Goal: Find specific page/section

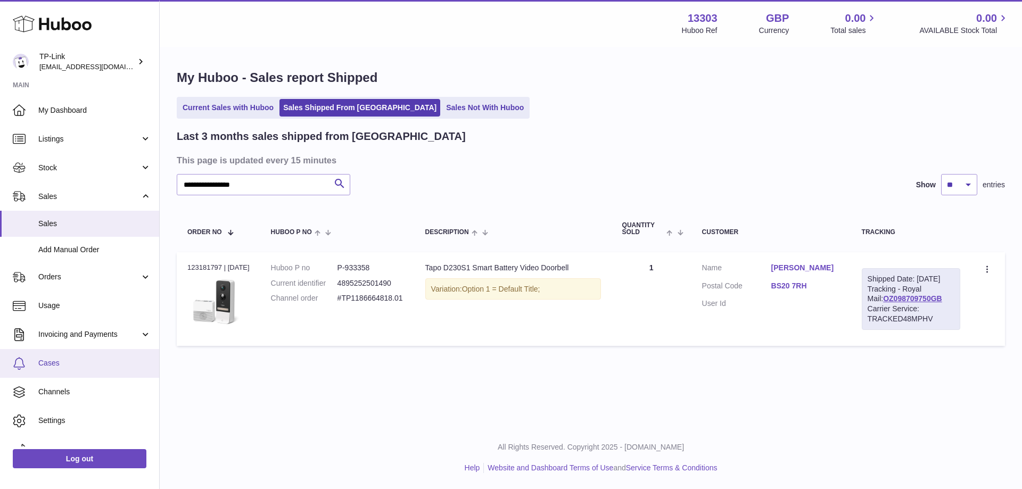
click at [71, 356] on link "Cases" at bounding box center [79, 363] width 159 height 29
click at [71, 369] on link "Cases" at bounding box center [79, 363] width 159 height 29
click at [50, 362] on span "Cases" at bounding box center [94, 363] width 113 height 10
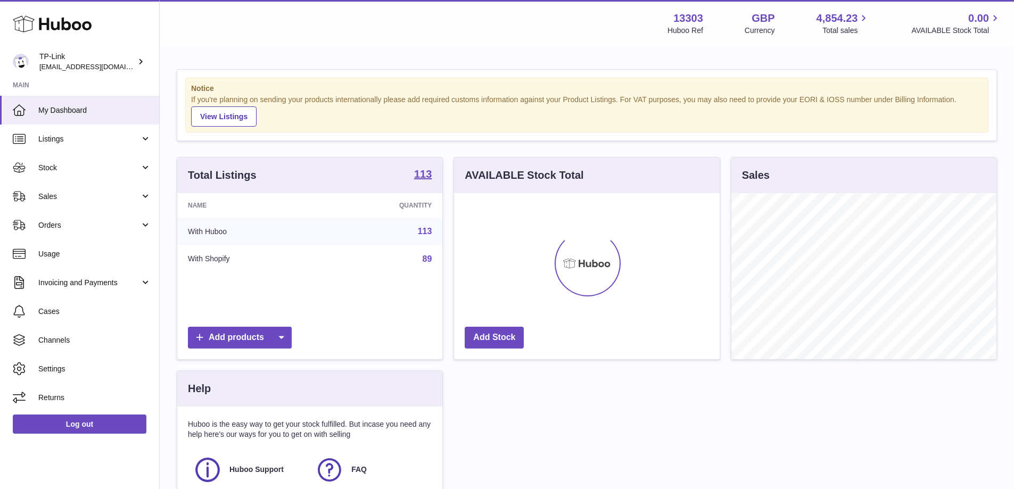
scroll to position [166, 266]
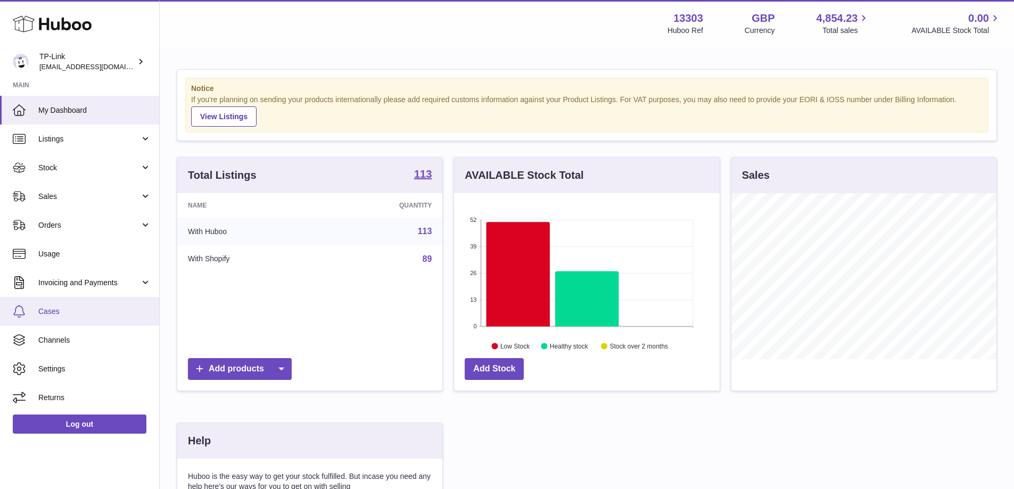
click at [53, 317] on link "Cases" at bounding box center [79, 311] width 159 height 29
